Goal: Find specific page/section: Find specific page/section

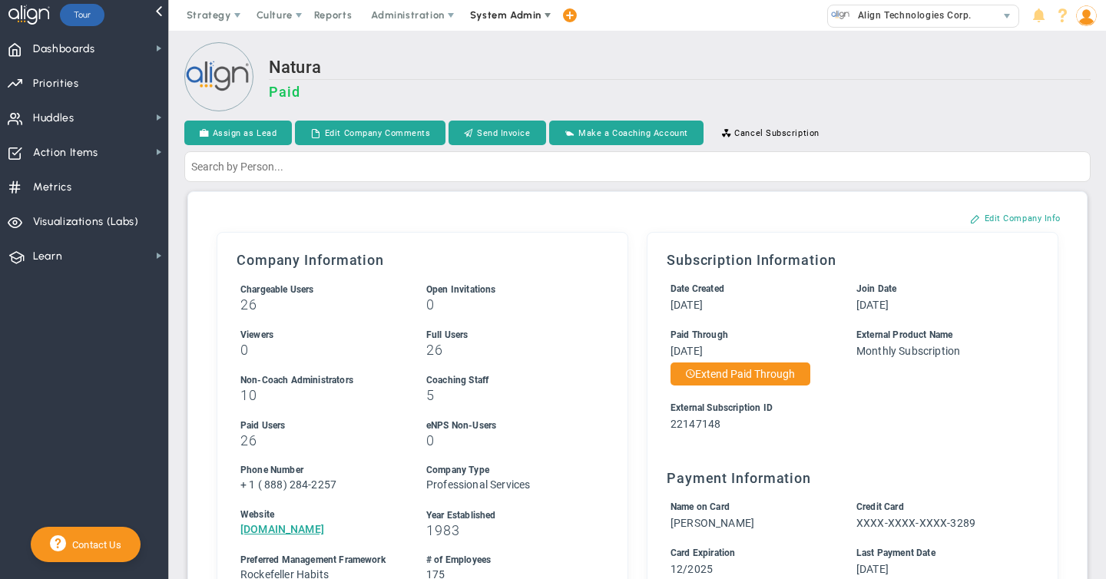
click at [498, 15] on span "System Admin" at bounding box center [505, 15] width 71 height 12
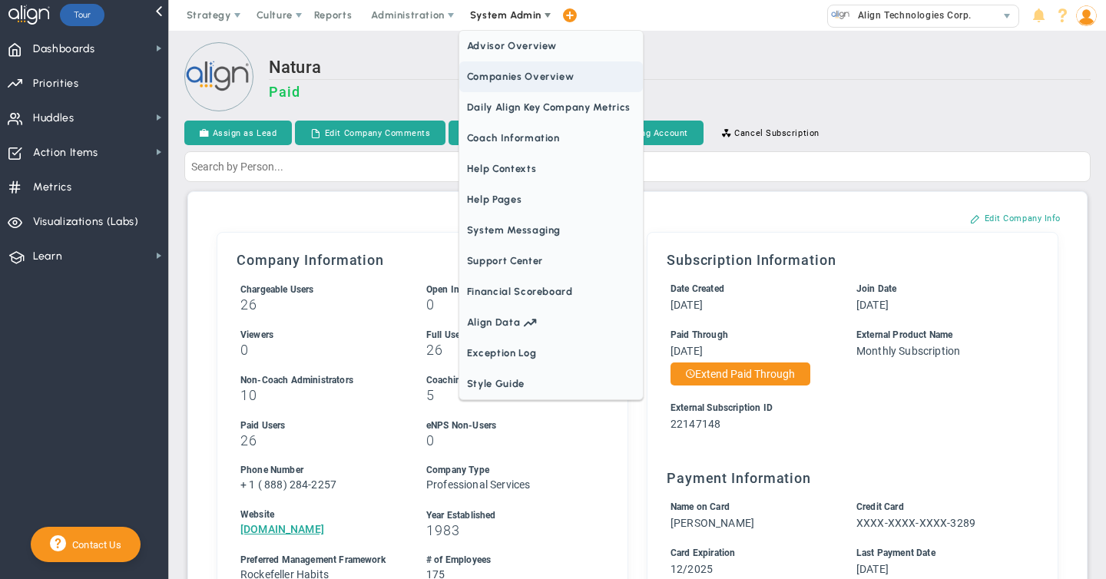
click at [498, 79] on span "Companies Overview" at bounding box center [551, 76] width 184 height 31
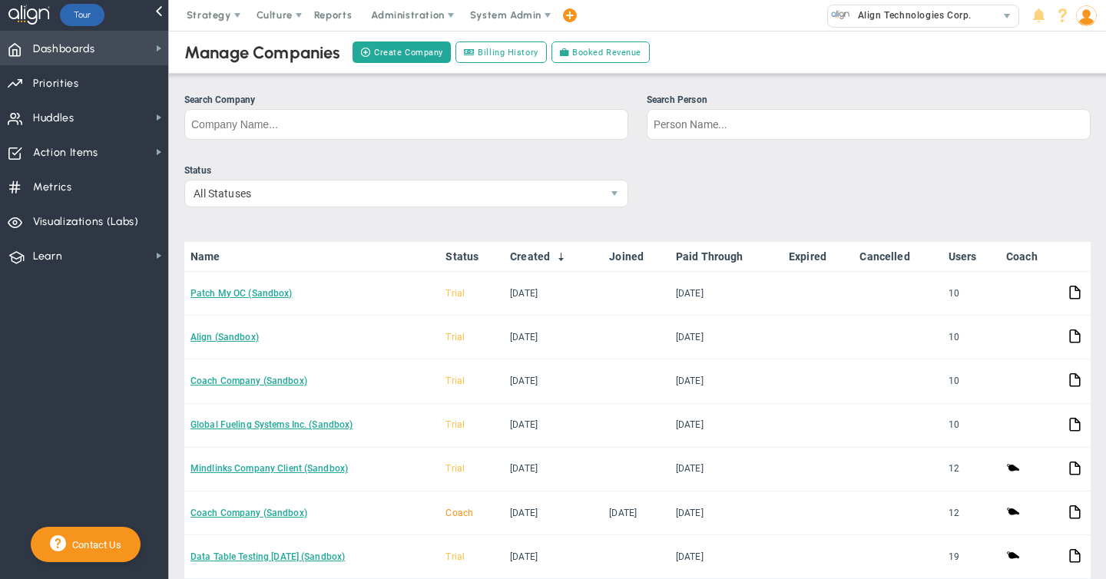
click at [92, 55] on span "Dashboards" at bounding box center [64, 49] width 62 height 32
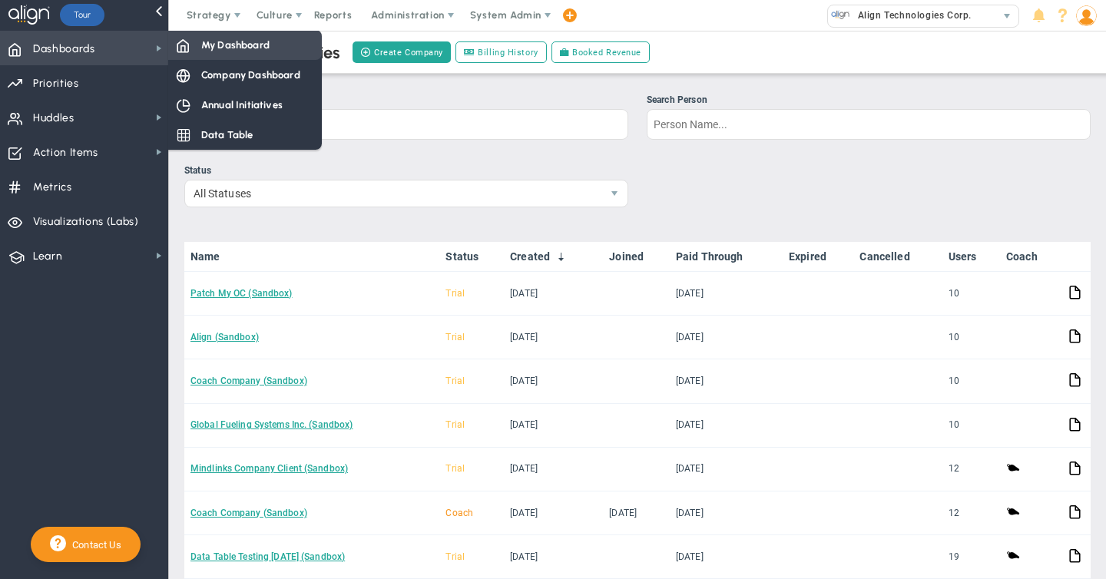
click at [204, 48] on span "My Dashboard" at bounding box center [235, 45] width 68 height 15
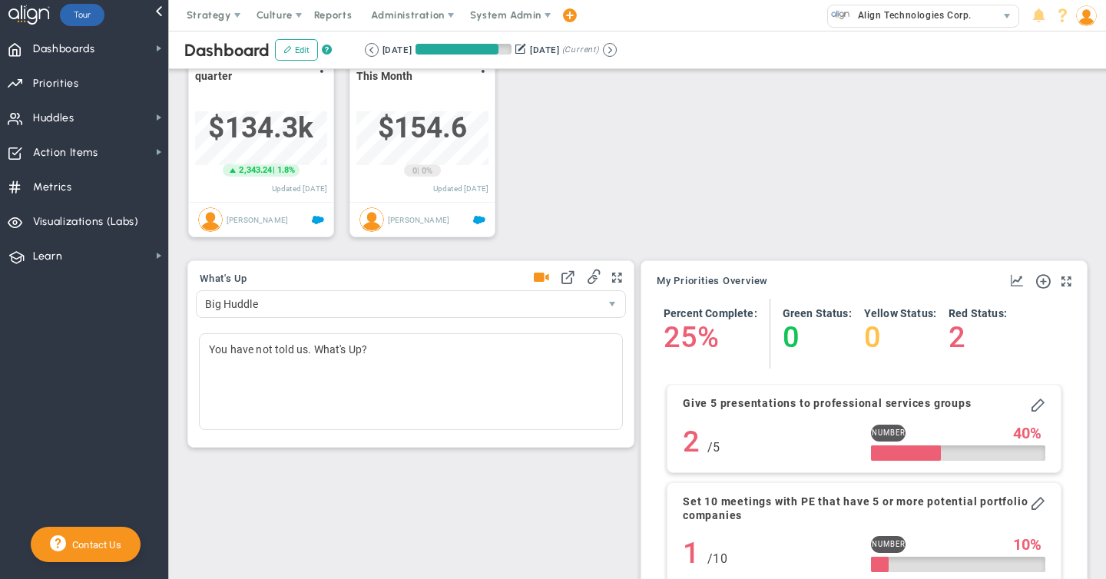
scroll to position [319, 0]
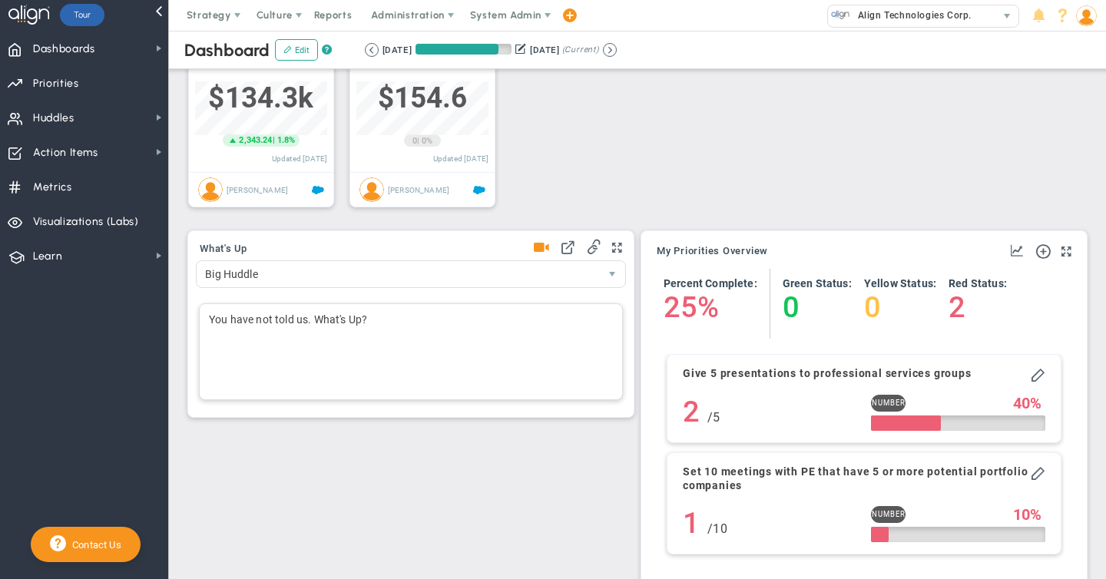
click at [228, 326] on div "You have not told us. What's Up?" at bounding box center [411, 351] width 424 height 97
